Goal: Task Accomplishment & Management: Manage account settings

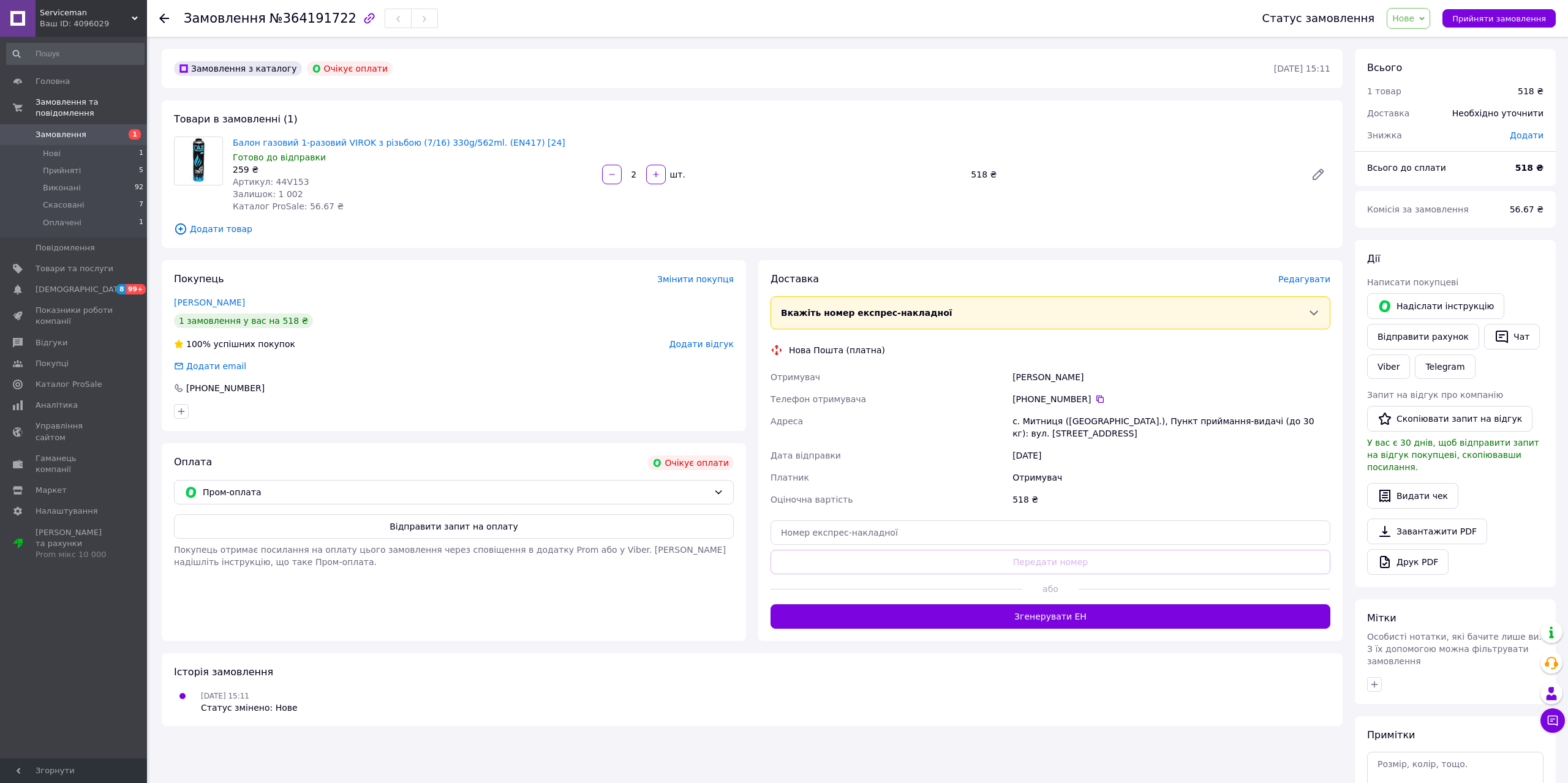
click at [57, 148] on span "Нові" at bounding box center [52, 154] width 18 height 11
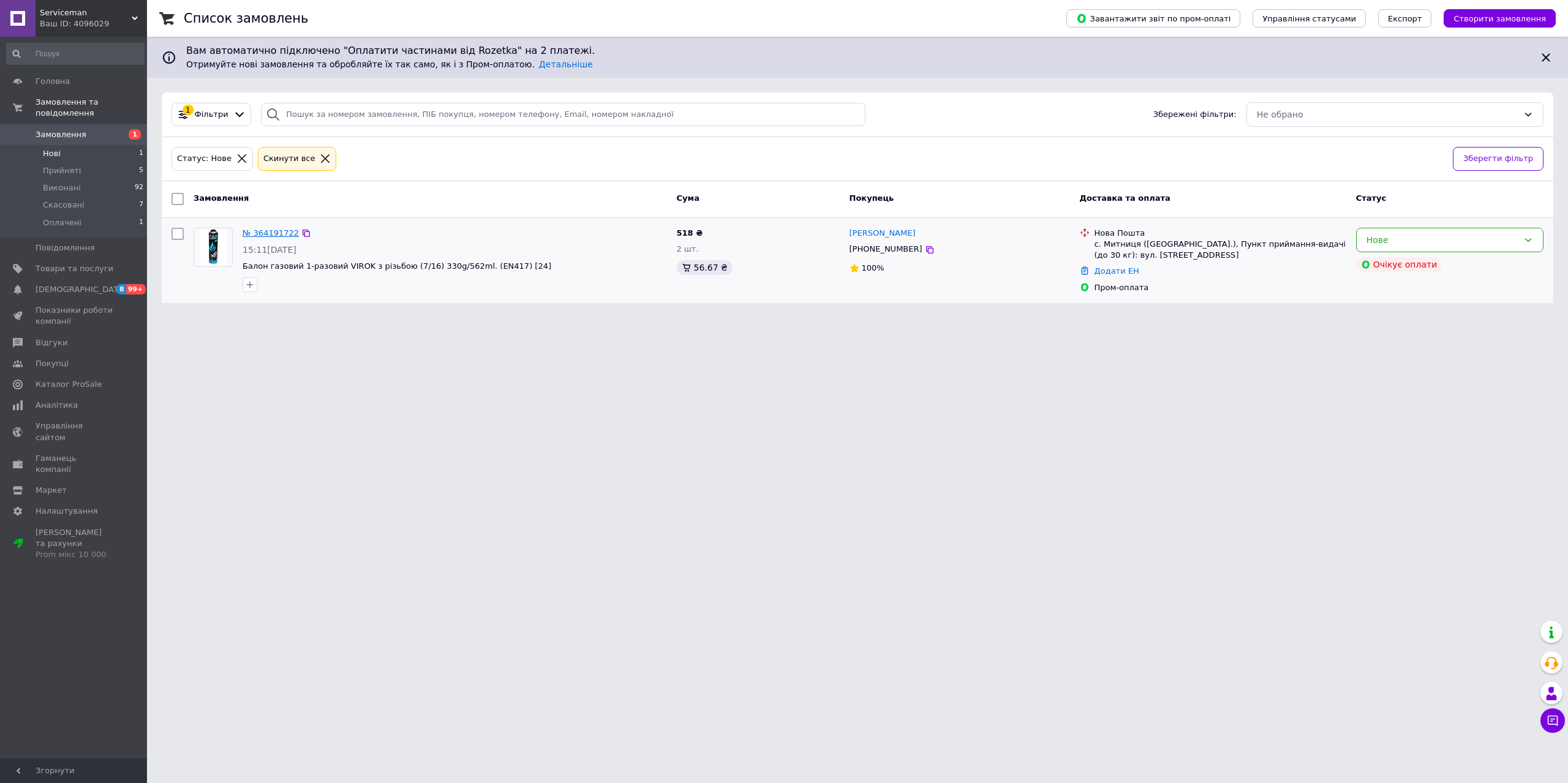
click at [268, 237] on link "№ 364191722" at bounding box center [271, 233] width 57 height 9
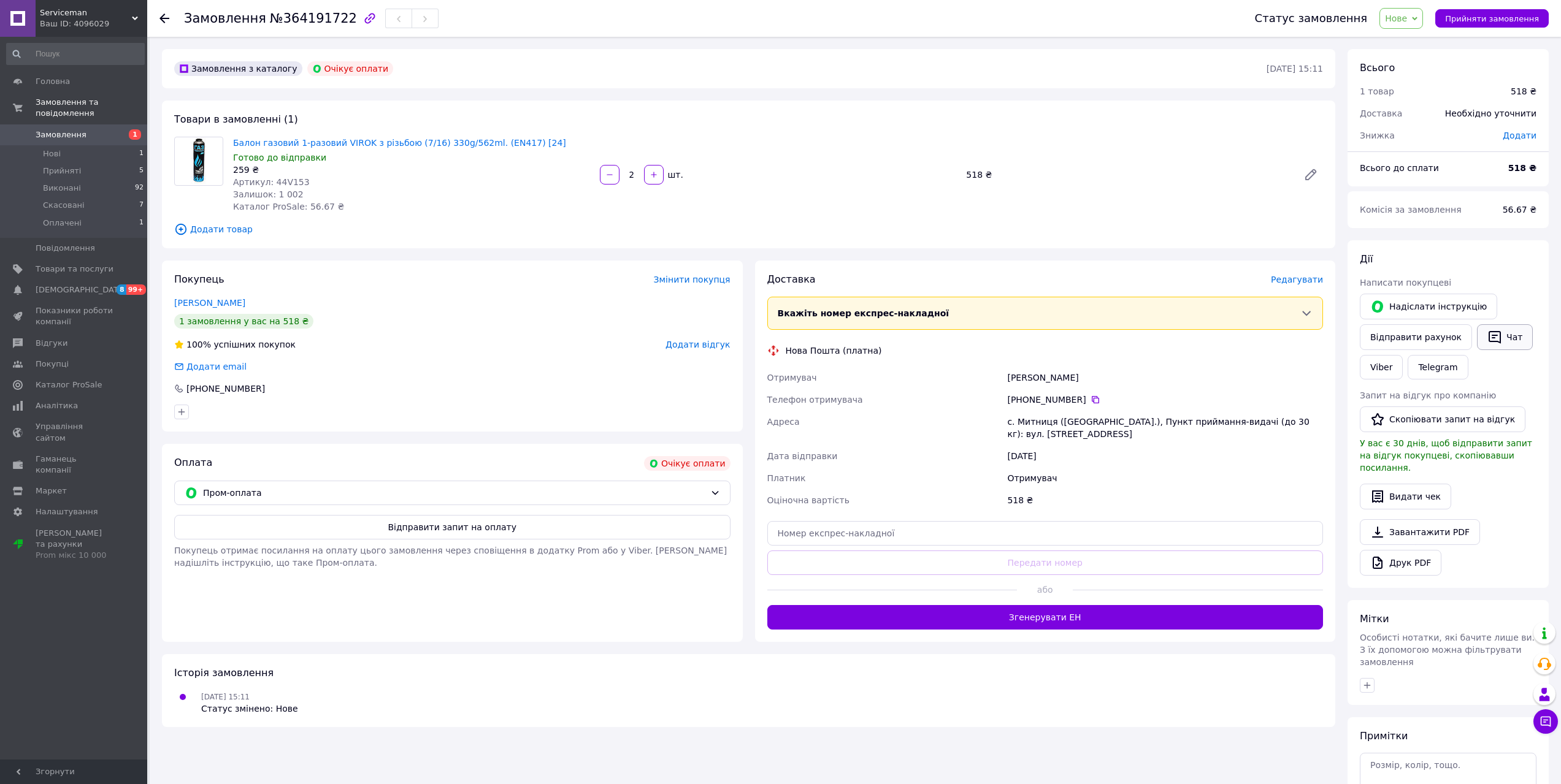
click at [1491, 333] on button "Чат" at bounding box center [1504, 337] width 56 height 26
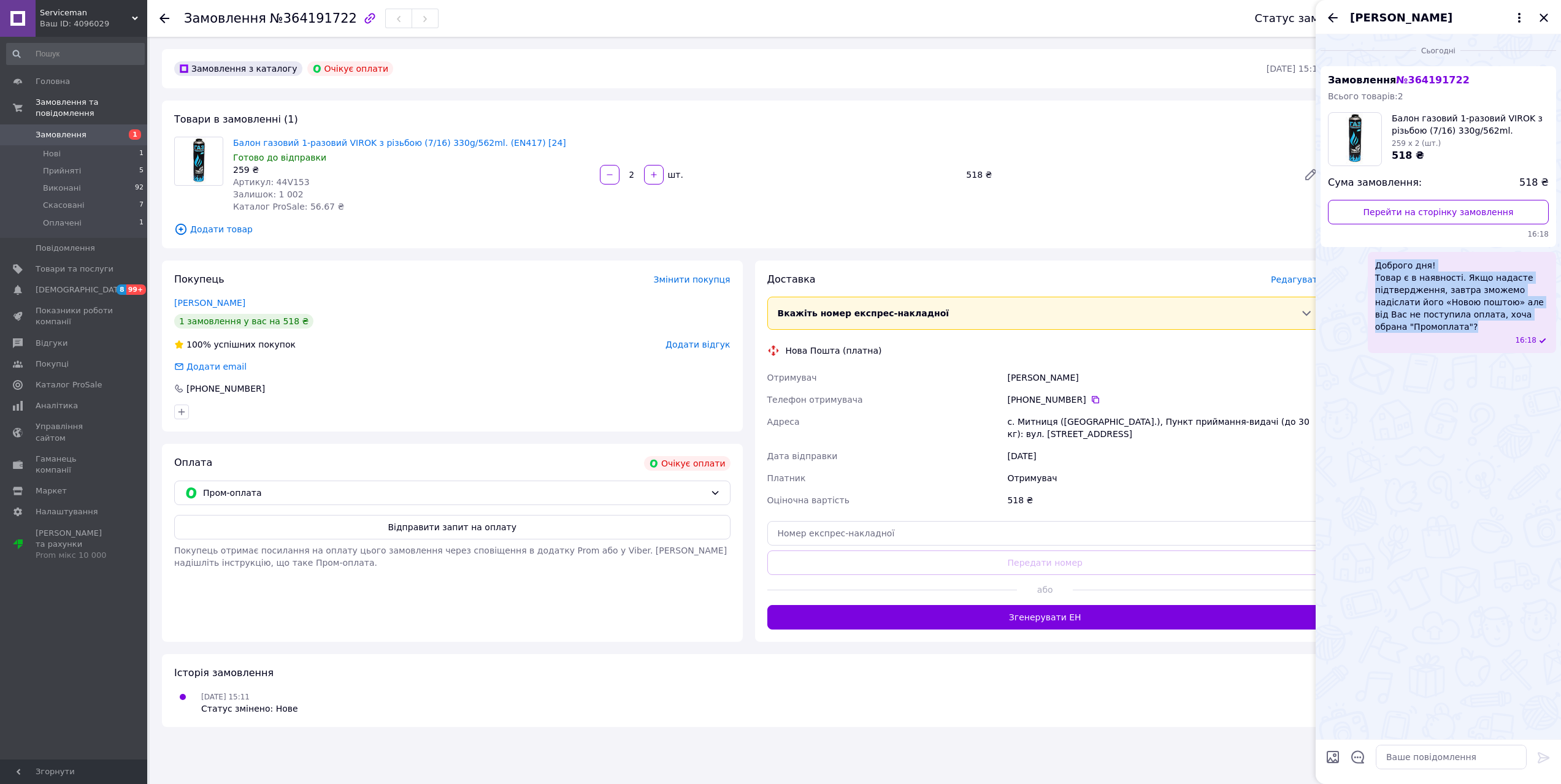
drag, startPoint x: 1376, startPoint y: 261, endPoint x: 1459, endPoint y: 325, distance: 104.8
click at [1466, 333] on span "Доброго дня! Товар є в наявності. Якщо надасте підтвердження, завтра зможемо на…" at bounding box center [1461, 296] width 173 height 74
copy span "Доброго дня! Товар є в наявності. Якщо надасте підтвердження, завтра зможемо на…"
click at [1333, 18] on icon "Назад" at bounding box center [1333, 17] width 10 height 9
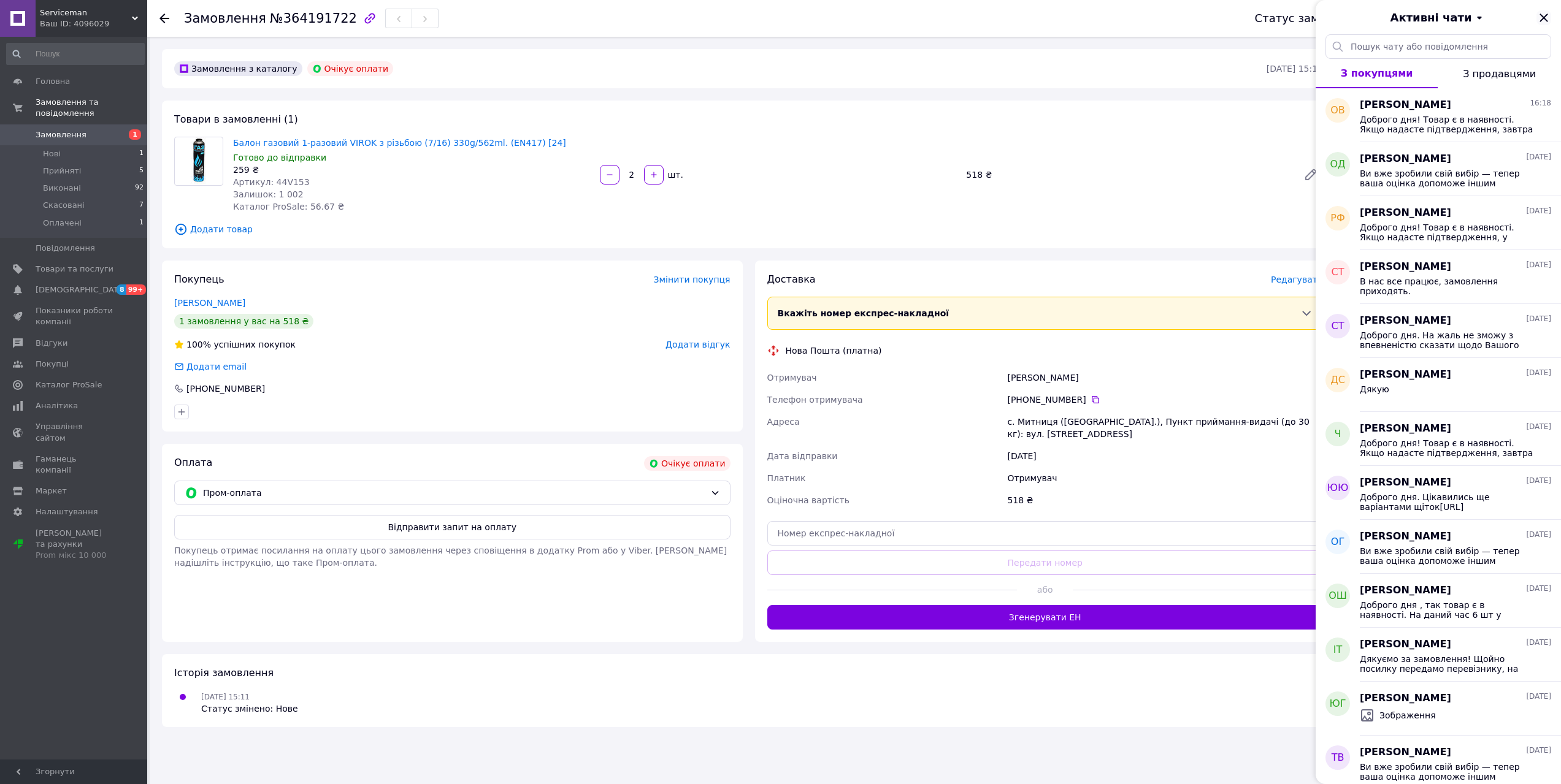
click at [1545, 16] on icon "Закрити" at bounding box center [1543, 18] width 8 height 8
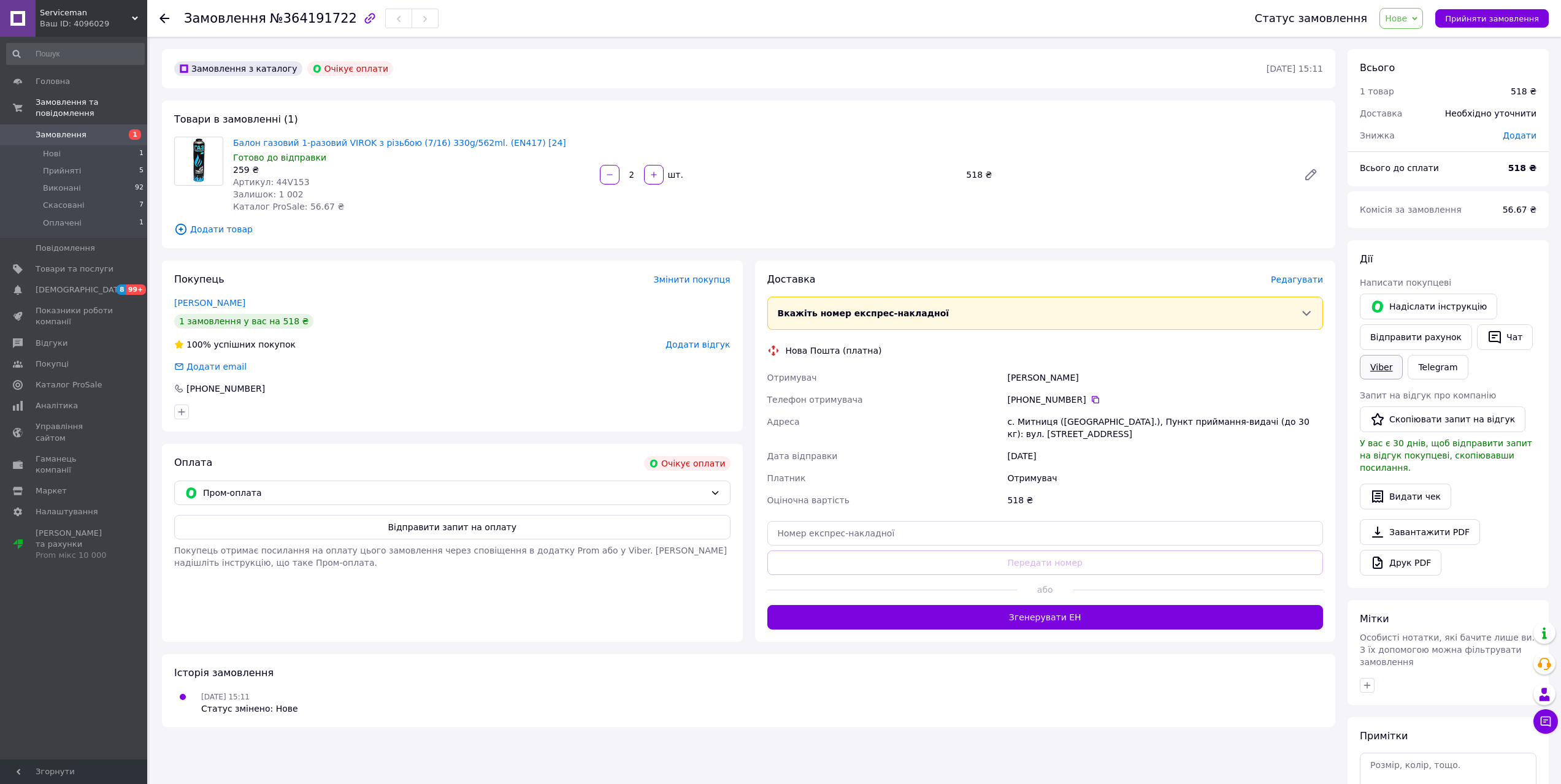
click at [1386, 363] on link "Viber" at bounding box center [1381, 367] width 43 height 24
click at [364, 15] on icon "button" at bounding box center [369, 18] width 11 height 11
click at [97, 214] on li "Оплачені 1" at bounding box center [75, 226] width 151 height 23
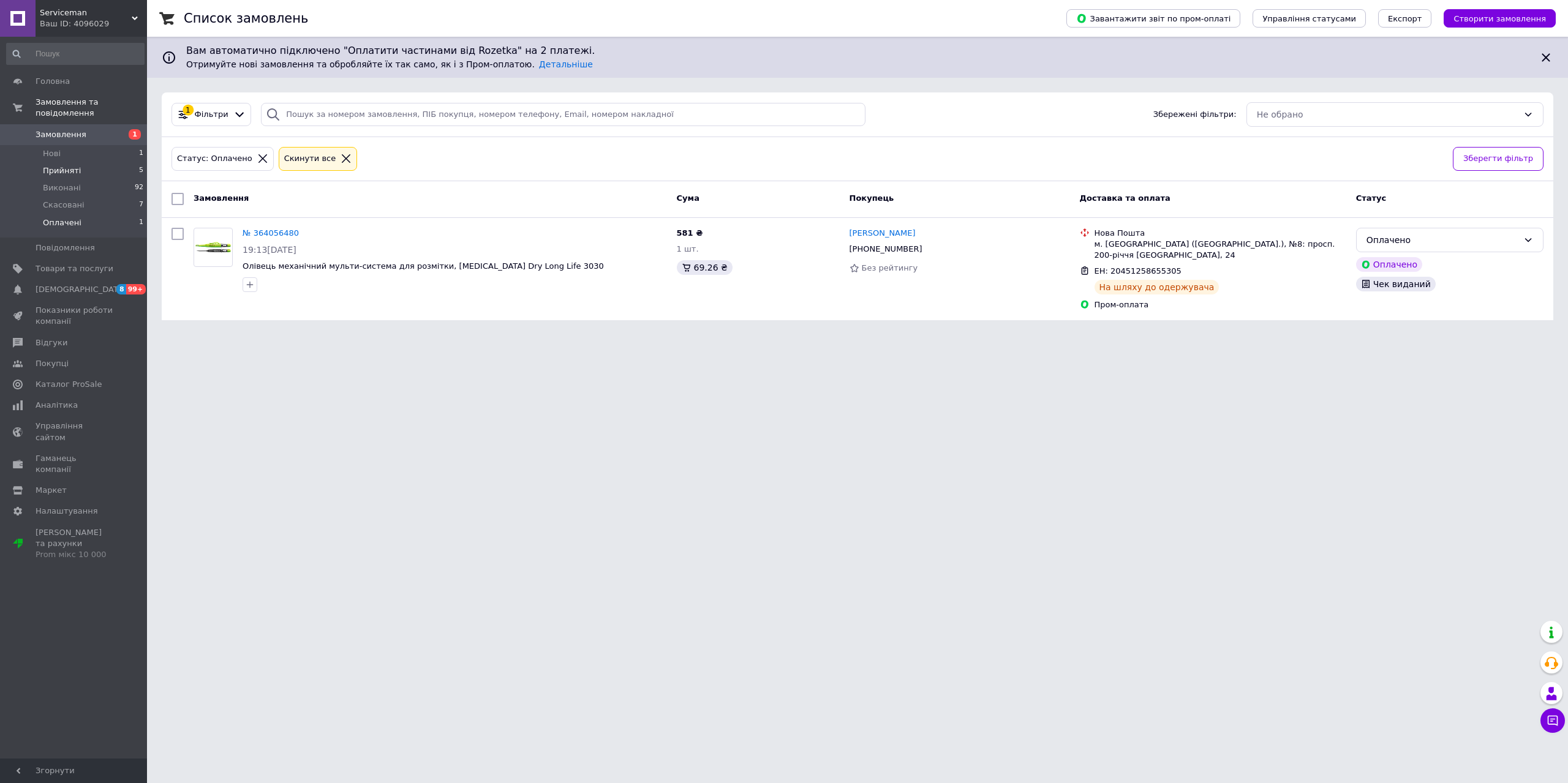
click at [58, 166] on span "Прийняті" at bounding box center [61, 171] width 38 height 11
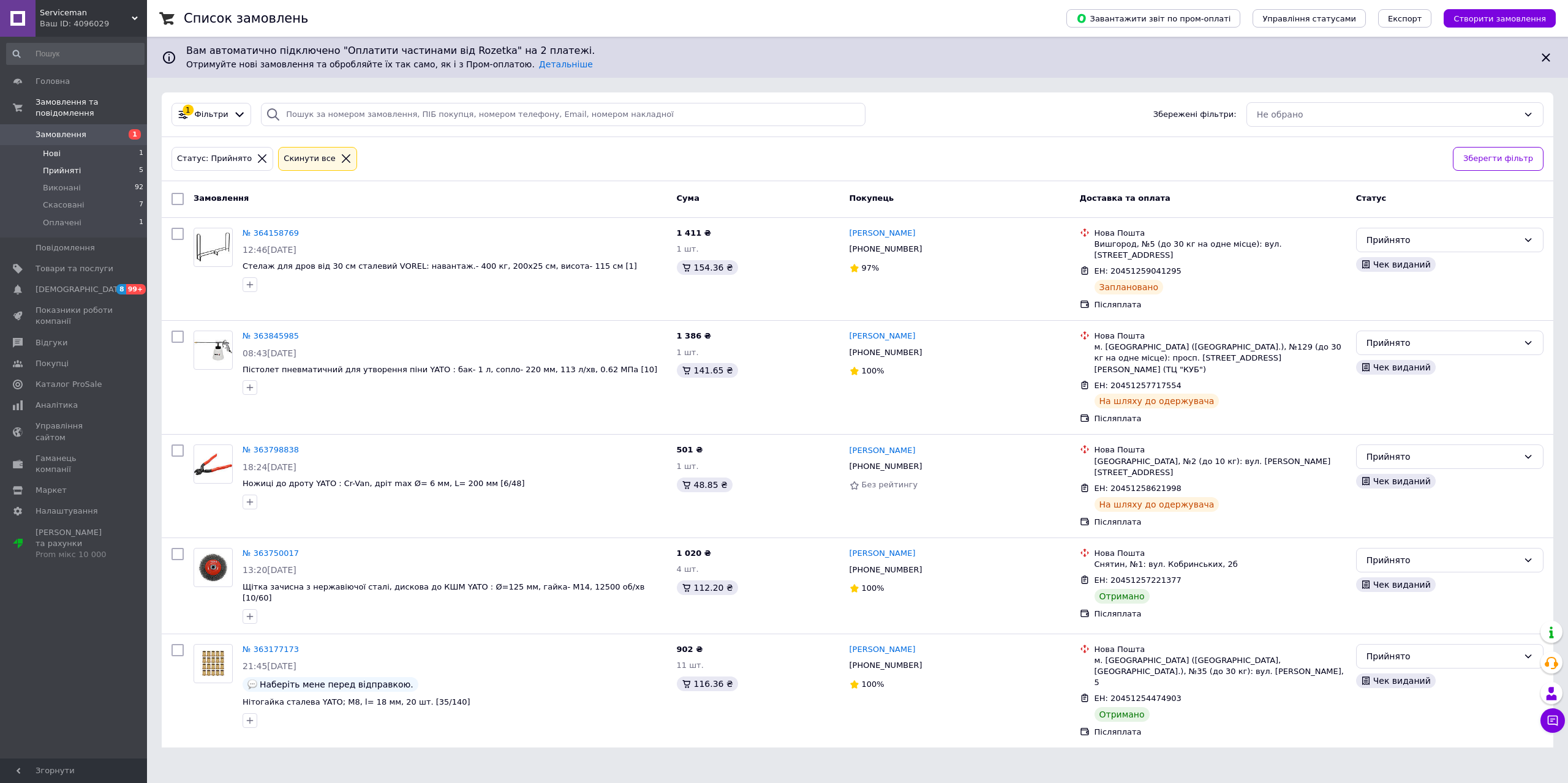
click at [53, 148] on span "Нові" at bounding box center [52, 154] width 18 height 11
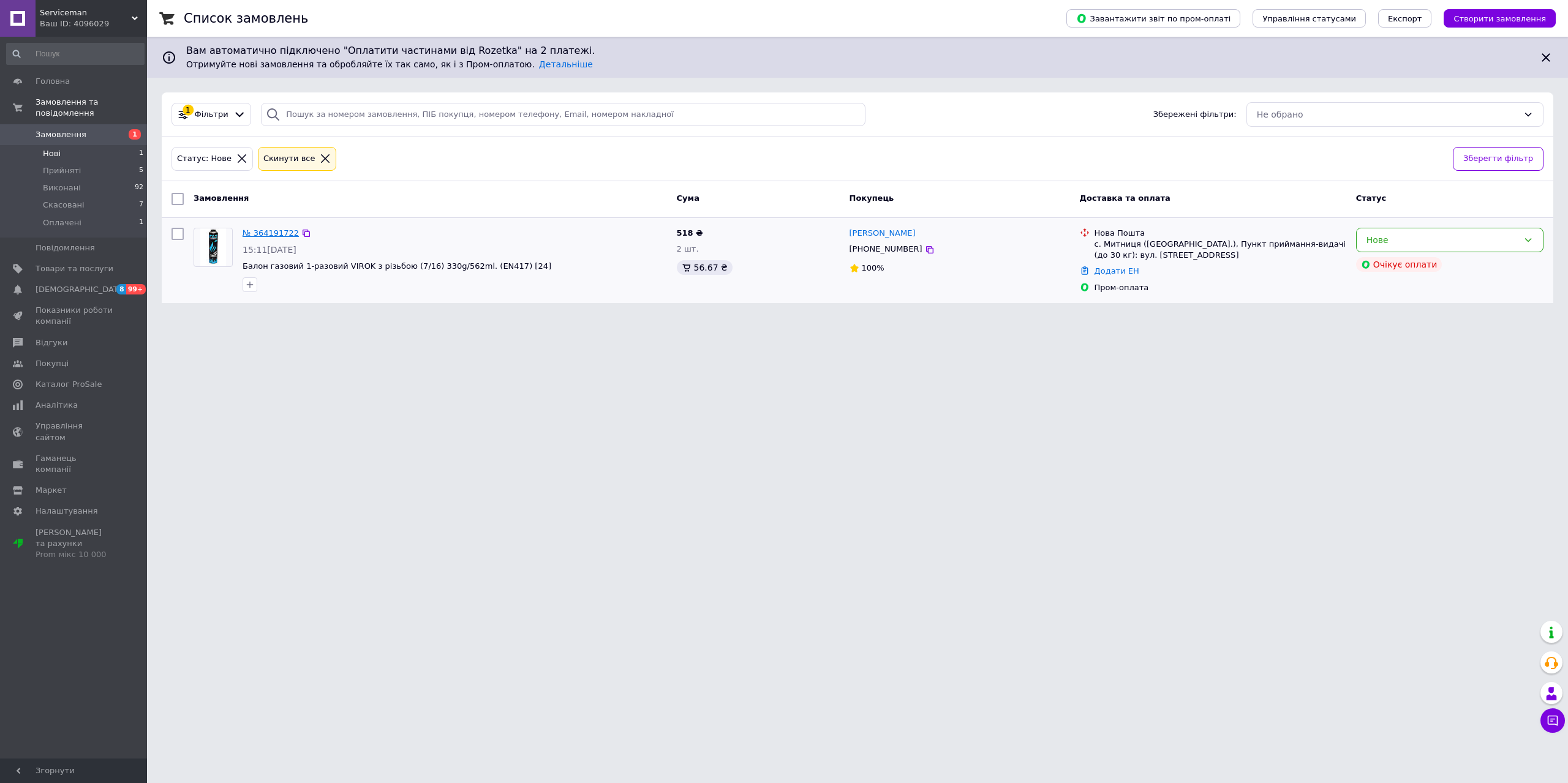
click at [266, 232] on link "№ 364191722" at bounding box center [271, 233] width 57 height 9
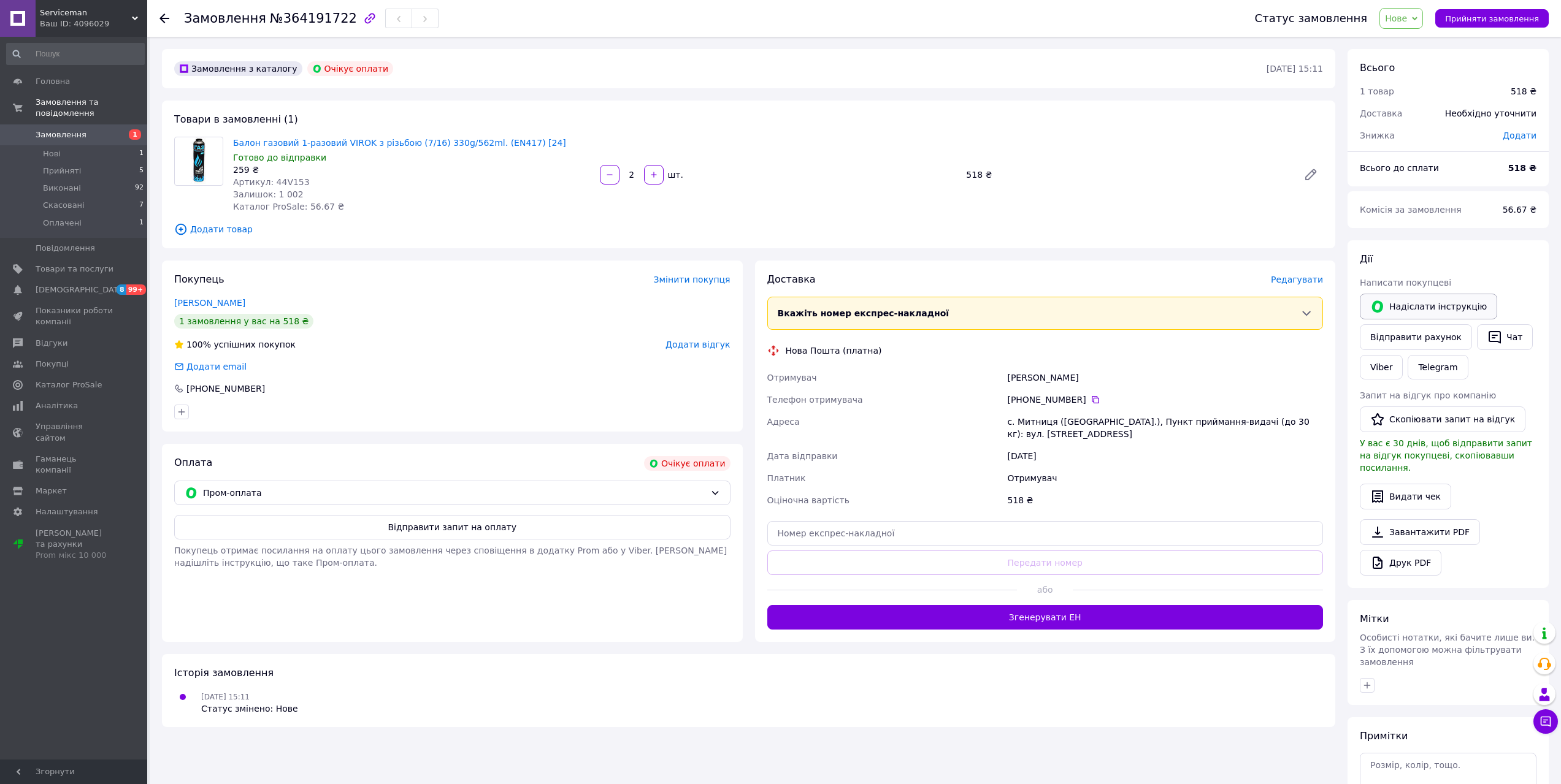
click at [1381, 309] on icon "button" at bounding box center [1377, 306] width 11 height 12
